Goal: Find specific page/section: Find specific page/section

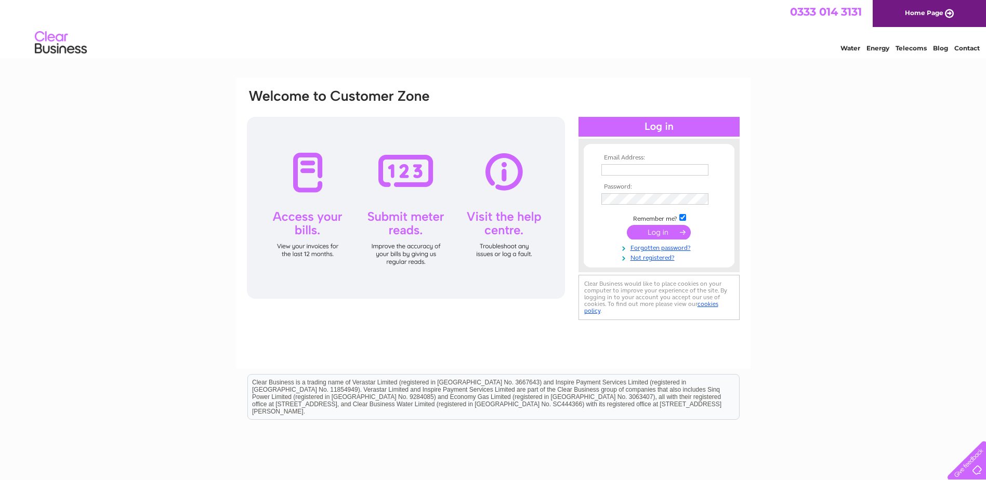
type input "info@aberlourhotel.co.uk"
click at [663, 232] on input "submit" at bounding box center [659, 232] width 64 height 15
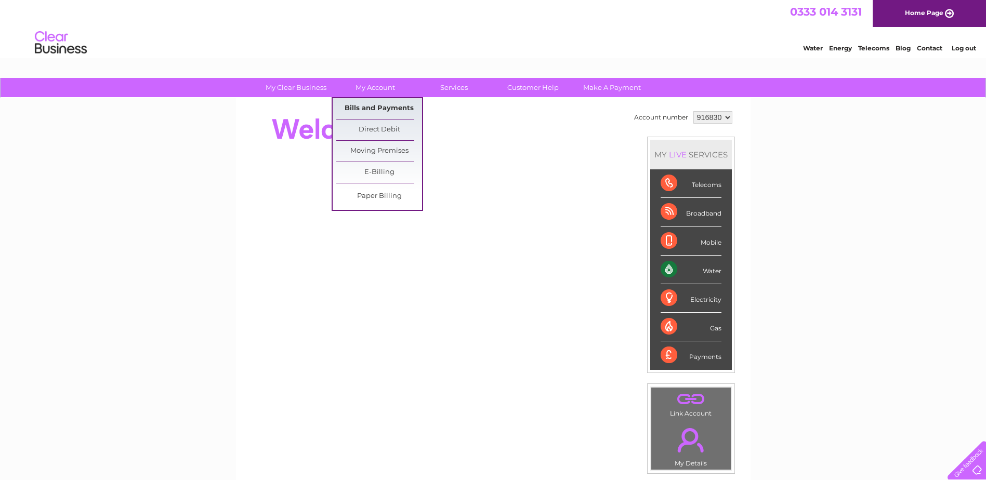
click at [371, 107] on link "Bills and Payments" at bounding box center [379, 108] width 86 height 21
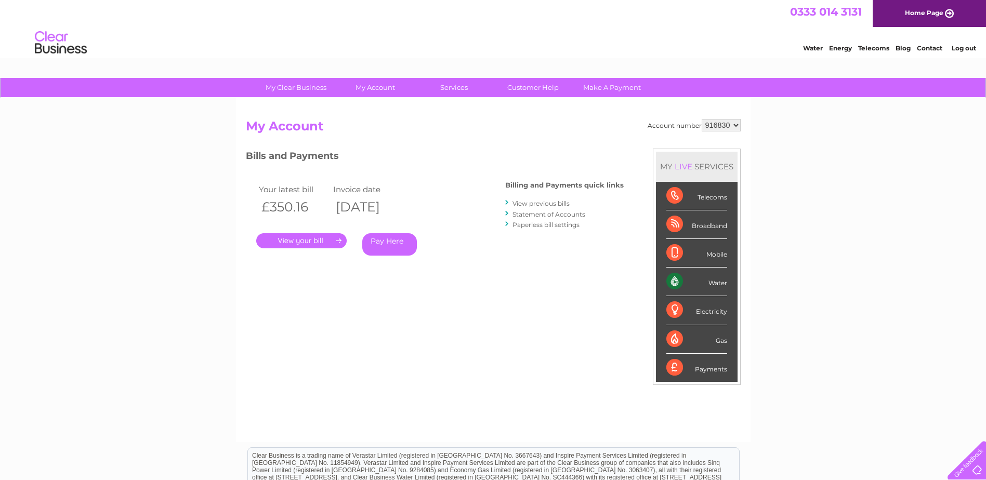
click at [306, 238] on link "." at bounding box center [301, 240] width 90 height 15
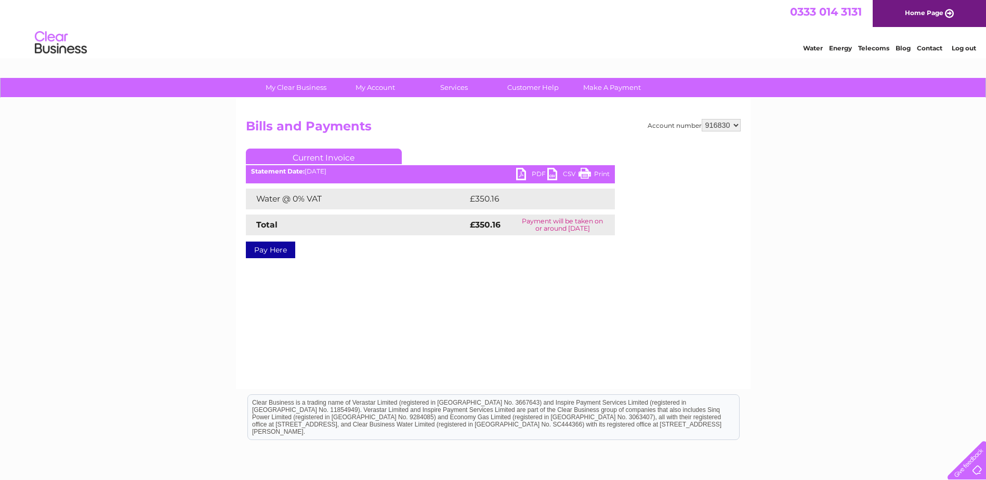
drag, startPoint x: 586, startPoint y: 173, endPoint x: 83, endPoint y: 31, distance: 522.3
click at [586, 173] on link "Print" at bounding box center [594, 175] width 31 height 15
